Goal: Submit feedback/report problem

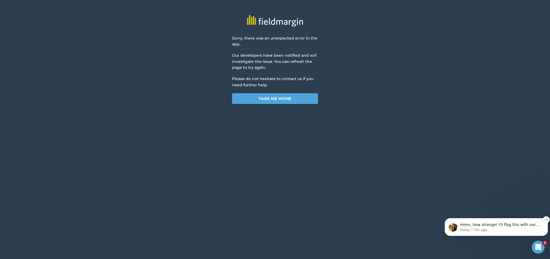
click at [521, 227] on p "Hmm, how strange! I'll flag this with our web developer and get them to investi…" at bounding box center [500, 224] width 81 height 5
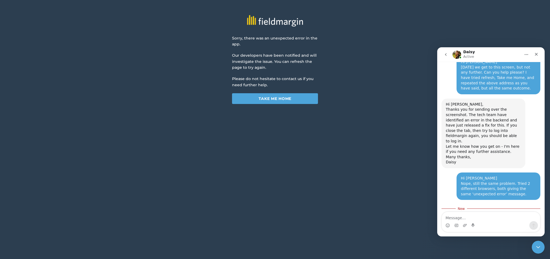
scroll to position [442, 0]
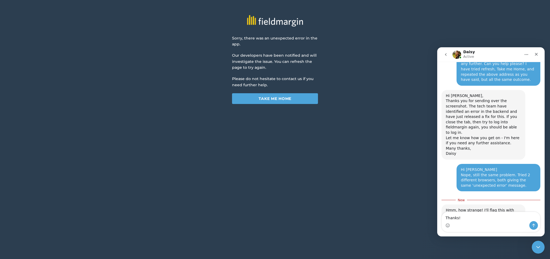
type textarea "Thanks!"
click at [534, 227] on icon "Send a message…" at bounding box center [534, 225] width 4 height 4
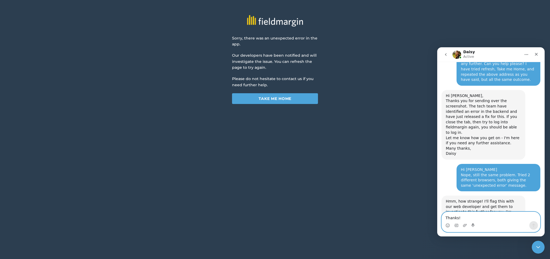
scroll to position [449, 0]
